Goal: Information Seeking & Learning: Learn about a topic

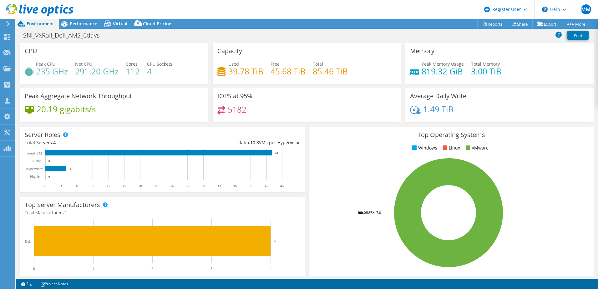
select select "USD"
click at [73, 23] on span "Performance" at bounding box center [84, 24] width 28 height 6
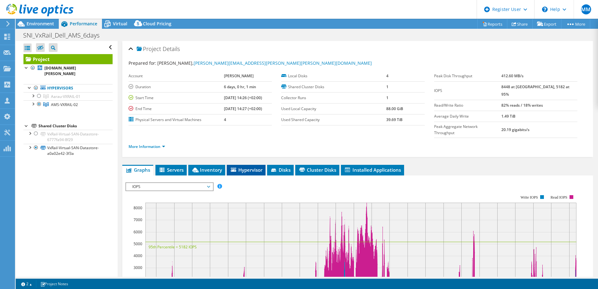
click at [245, 167] on span "Hypervisor" at bounding box center [246, 170] width 33 height 6
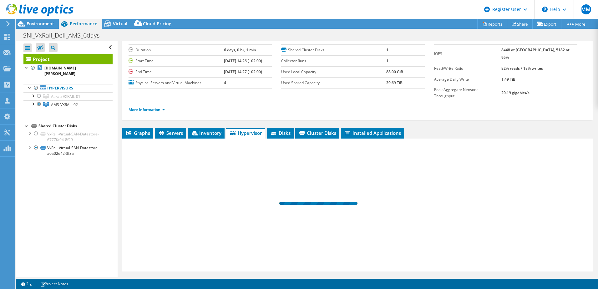
scroll to position [43, 0]
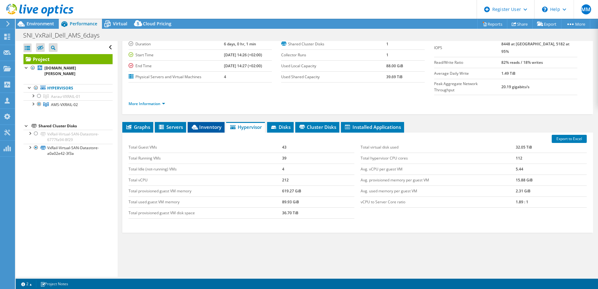
click at [205, 124] on span "Inventory" at bounding box center [206, 127] width 31 height 6
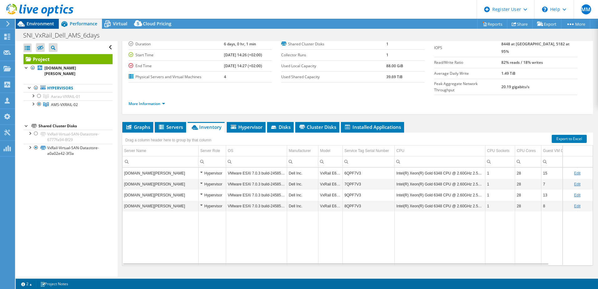
click at [46, 24] on span "Environment" at bounding box center [41, 24] width 28 height 6
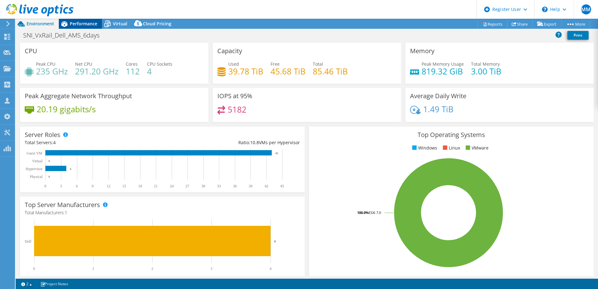
click at [79, 20] on div "Performance" at bounding box center [80, 24] width 43 height 10
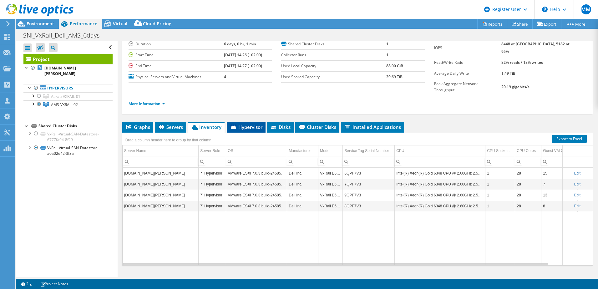
click at [255, 124] on span "Hypervisor" at bounding box center [246, 127] width 33 height 6
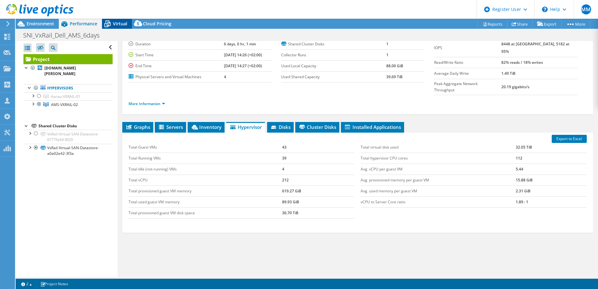
click at [114, 26] on span "Virtual" at bounding box center [120, 24] width 14 height 6
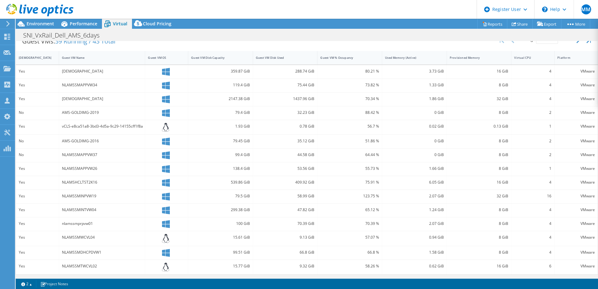
scroll to position [66, 0]
click at [84, 27] on div "Performance" at bounding box center [80, 24] width 43 height 10
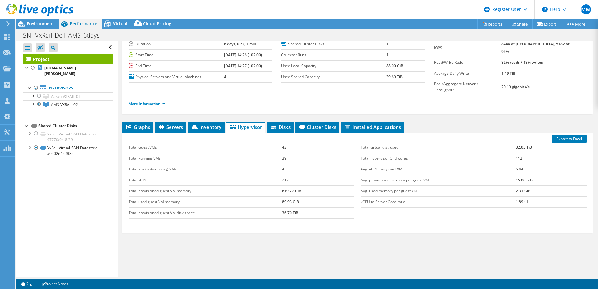
scroll to position [0, 0]
drag, startPoint x: 496, startPoint y: 143, endPoint x: 526, endPoint y: 144, distance: 29.4
click at [526, 153] on tr "Total hypervisor CPU cores 112" at bounding box center [473, 158] width 226 height 11
click at [107, 26] on icon at bounding box center [107, 24] width 6 height 5
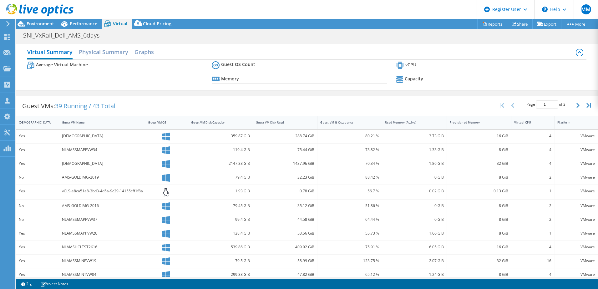
scroll to position [31, 0]
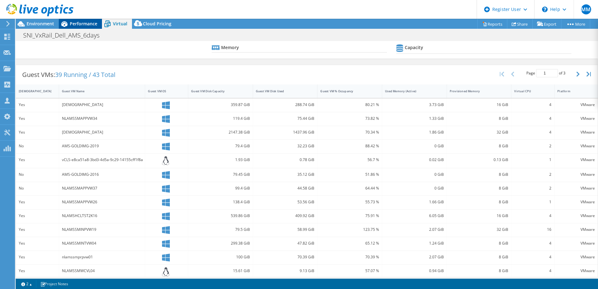
click at [80, 21] on span "Performance" at bounding box center [84, 24] width 28 height 6
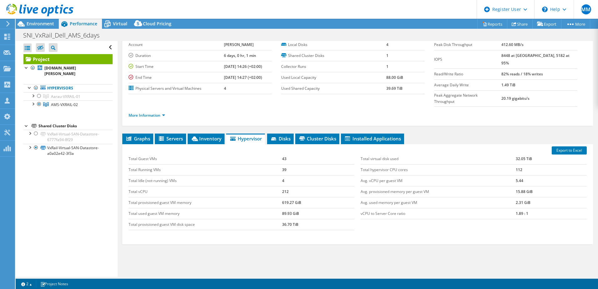
scroll to position [30, 0]
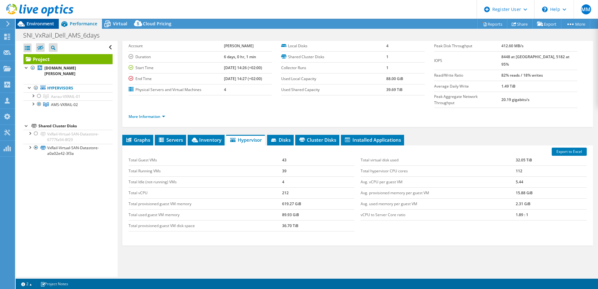
click at [36, 22] on span "Environment" at bounding box center [41, 24] width 28 height 6
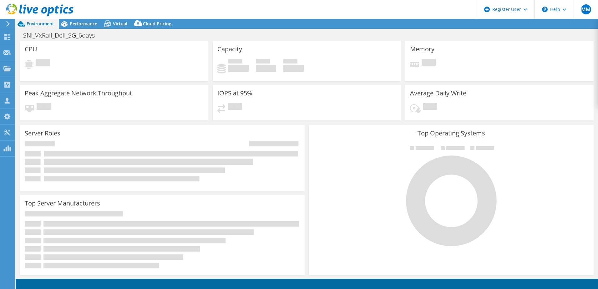
select select "USD"
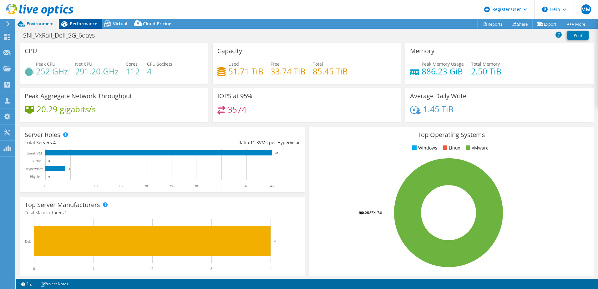
click at [75, 25] on span "Performance" at bounding box center [84, 24] width 28 height 6
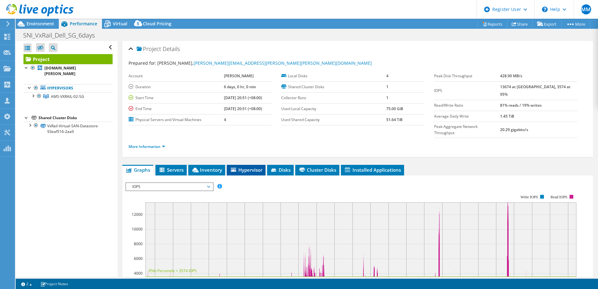
click at [237, 167] on span "Hypervisor" at bounding box center [246, 170] width 33 height 6
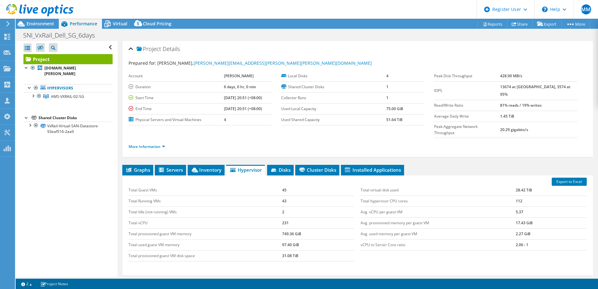
drag, startPoint x: 593, startPoint y: 118, endPoint x: 593, endPoint y: 131, distance: 12.2
click at [593, 131] on article "Project Details Prepared for: [PERSON_NAME], [PERSON_NAME][EMAIL_ADDRESS][PERSO…" at bounding box center [358, 159] width 480 height 236
drag, startPoint x: 43, startPoint y: 24, endPoint x: 52, endPoint y: 23, distance: 8.5
click at [43, 23] on span "Environment" at bounding box center [41, 24] width 28 height 6
